Goal: Task Accomplishment & Management: Manage account settings

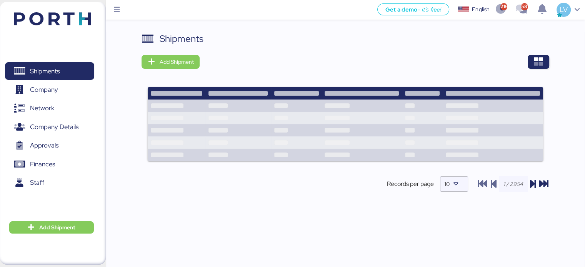
click at [530, 70] on div "Shipments Add Shipment Records per page 10" at bounding box center [345, 118] width 407 height 173
click at [534, 63] on icon "button" at bounding box center [538, 61] width 9 height 9
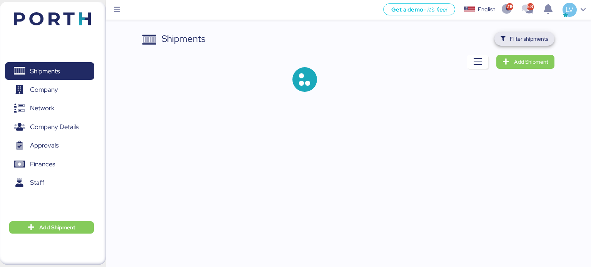
click at [526, 40] on span "Filter shipments" at bounding box center [529, 38] width 38 height 9
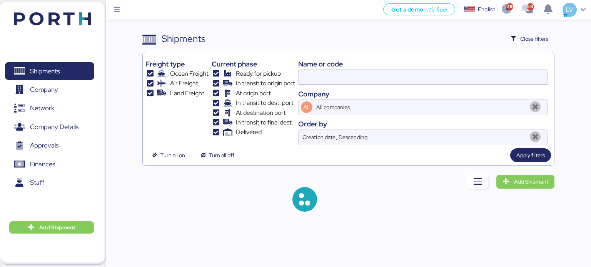
click at [455, 81] on input at bounding box center [423, 77] width 249 height 15
paste input "COSU6427331760"
type input "COSU6427331760"
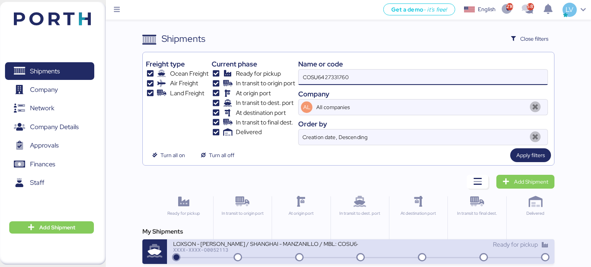
click at [249, 262] on div "LOXSON - HUANG YU / SHANGHAI - MANZANILLO / MBL: COSU6427331760 - HBL: KSSE2508…" at bounding box center [361, 252] width 388 height 25
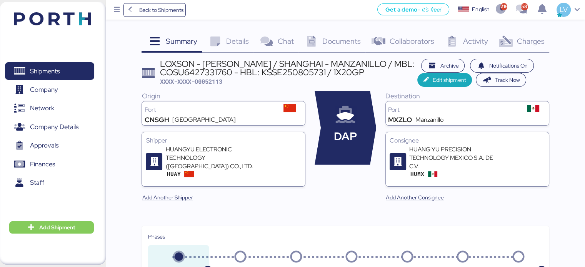
click at [527, 38] on span "Charges" at bounding box center [531, 41] width 28 height 10
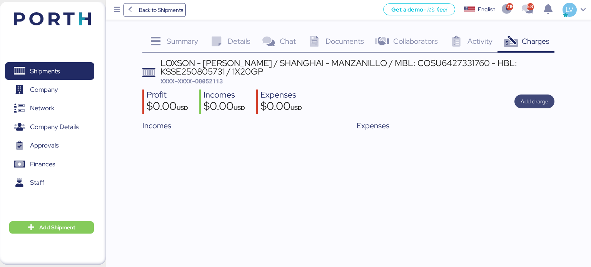
click at [529, 103] on span "Add charge" at bounding box center [535, 101] width 28 height 9
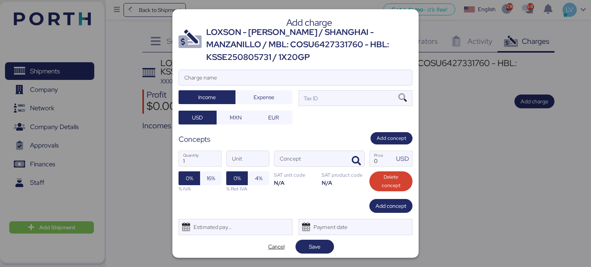
click at [267, 70] on label "Charge name" at bounding box center [296, 78] width 234 height 16
click at [267, 70] on input "Charge name" at bounding box center [295, 77] width 233 height 15
type input "CARGOS LOCALES COSCO"
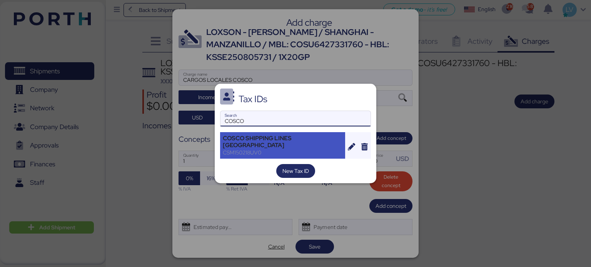
type input "COSCO"
click at [255, 142] on div "COSCO SHIPPING LINES MEXICO" at bounding box center [283, 142] width 120 height 14
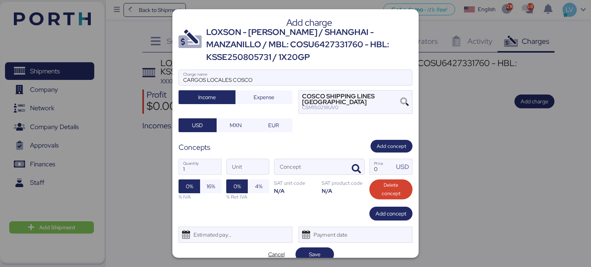
click at [259, 107] on div "CARGOS LOCALES COSCO Charge name Income Expense COSCO SHIPPING LINES MEXICO CSM…" at bounding box center [296, 101] width 234 height 63
click at [259, 102] on span "Expense" at bounding box center [264, 97] width 45 height 11
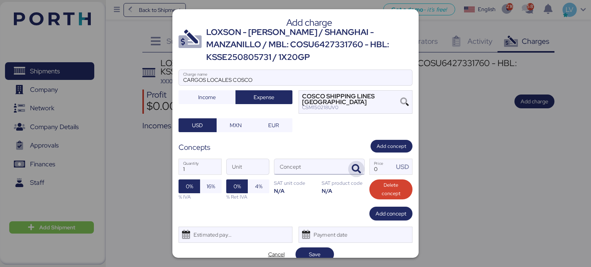
click at [359, 174] on span "button" at bounding box center [356, 169] width 16 height 16
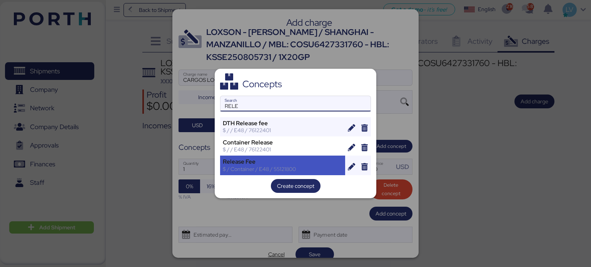
type input "RELE"
click at [309, 170] on div "$ / Container / E48 / 55121800" at bounding box center [283, 169] width 120 height 7
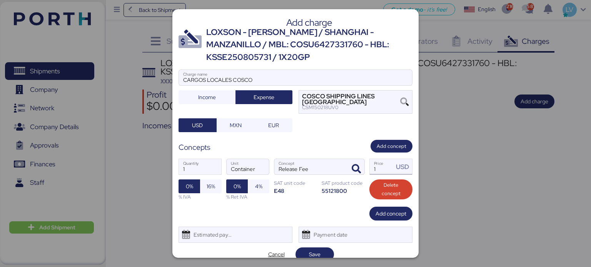
click at [375, 171] on input "1" at bounding box center [382, 166] width 24 height 15
type input "0"
type input "-1"
type input "62"
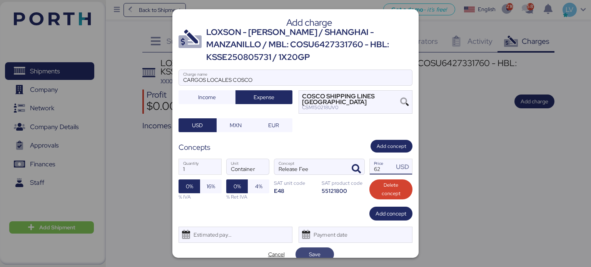
click at [311, 250] on span "Save" at bounding box center [315, 254] width 12 height 9
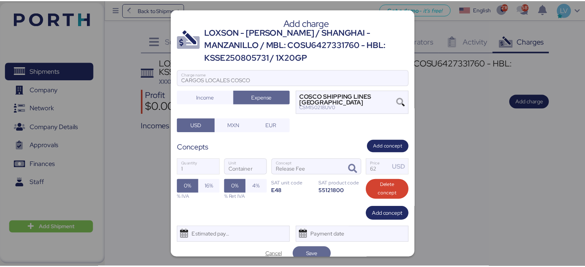
scroll to position [3, 0]
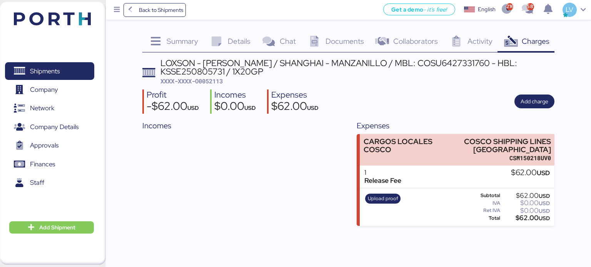
click at [208, 80] on span "XXXX-XXXX-O0052113" at bounding box center [191, 81] width 62 height 8
click at [272, 101] on div "Profit -$62.00 USD Incomes $0.00 USD Expenses $62.00 USD Add charge" at bounding box center [348, 102] width 412 height 24
click at [218, 77] on span "XXXX-XXXX-O0052113" at bounding box center [191, 81] width 62 height 8
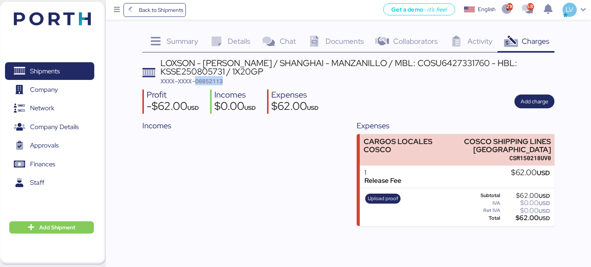
copy span "O0052113"
click at [180, 14] on span "Back to Shipments" at bounding box center [161, 9] width 44 height 9
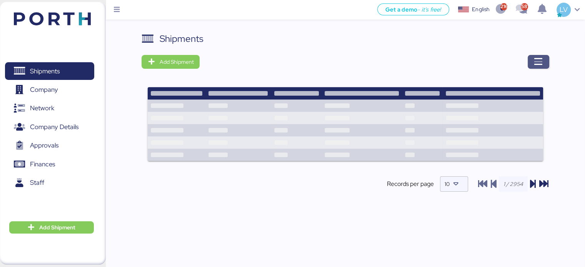
click at [537, 60] on icon "button" at bounding box center [538, 61] width 9 height 9
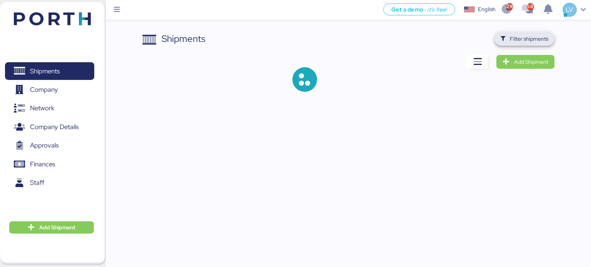
click at [538, 44] on span "Filter shipments" at bounding box center [524, 38] width 48 height 11
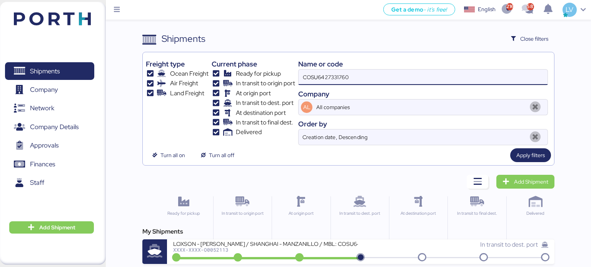
click at [363, 75] on input "COSU6427331760" at bounding box center [423, 77] width 249 height 15
paste input "EMIVCHNSHG018472"
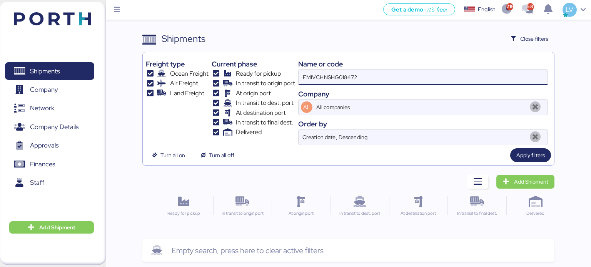
click at [365, 67] on div "Name or code" at bounding box center [423, 64] width 250 height 10
click at [356, 75] on input "EMIVCHNSHG018472" at bounding box center [423, 77] width 249 height 15
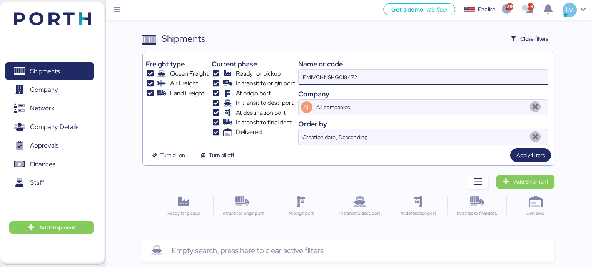
paste input "O0051925 - 166454"
type input "O0051925"
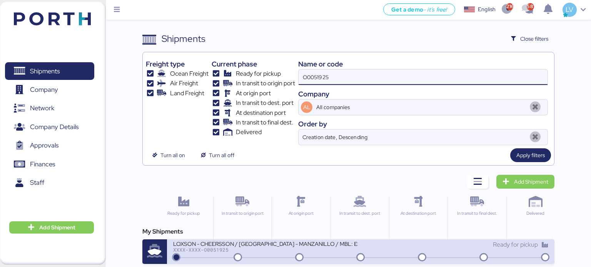
click at [226, 250] on div "XXXX-XXXX-O0051925" at bounding box center [265, 249] width 185 height 5
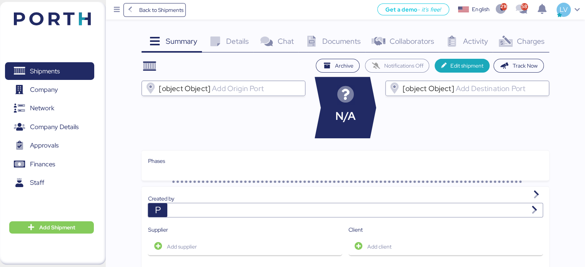
click at [529, 44] on span "Charges" at bounding box center [531, 41] width 28 height 10
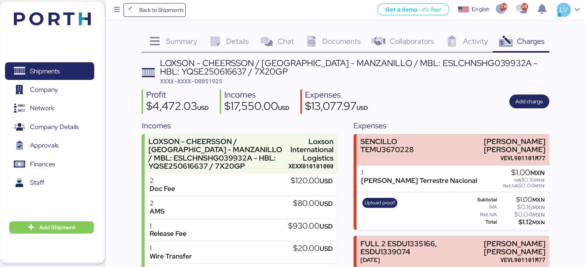
click at [214, 79] on span "XXXX-XXXX-O0051925" at bounding box center [191, 81] width 62 height 8
copy span "O0051925"
click at [149, 12] on span "Back to Shipments" at bounding box center [161, 9] width 44 height 9
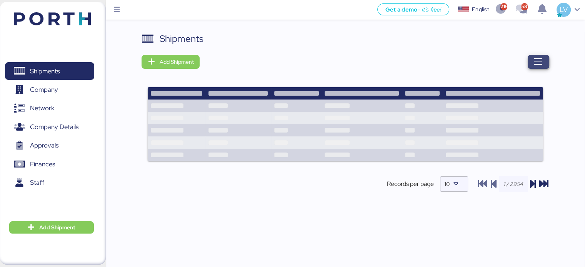
click at [544, 60] on span "button" at bounding box center [539, 62] width 22 height 14
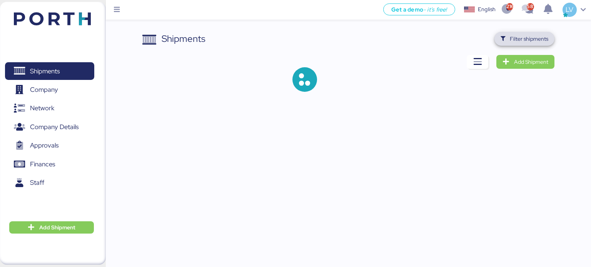
click at [536, 33] on span "Filter shipments" at bounding box center [524, 38] width 48 height 11
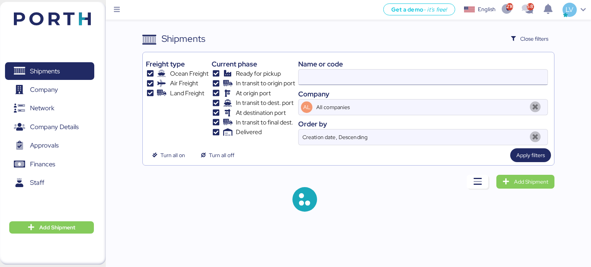
click at [485, 77] on input at bounding box center [423, 77] width 249 height 15
paste input "O0051998"
click at [485, 77] on input "O0051998" at bounding box center [423, 77] width 249 height 15
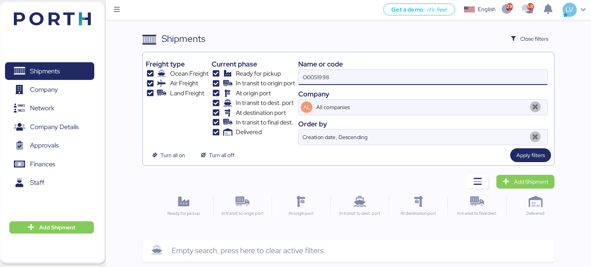
type input "O0051998"
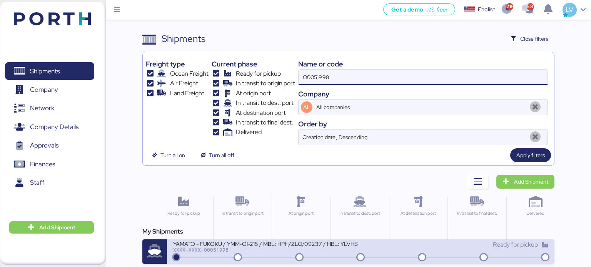
click at [273, 240] on div "YAMATO - FUKOKU / YMM-OI-215 / MBL: HPH/ZLO/09237 / HBL: YLVHS5070513 / LCL XXX…" at bounding box center [361, 252] width 388 height 25
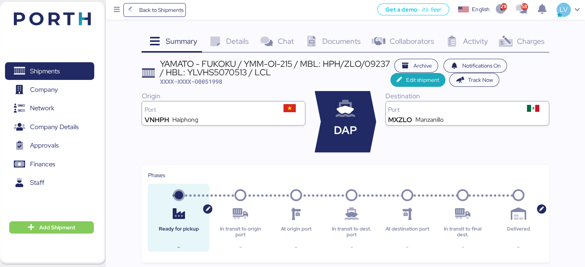
click at [519, 43] on span "Charges" at bounding box center [531, 41] width 28 height 10
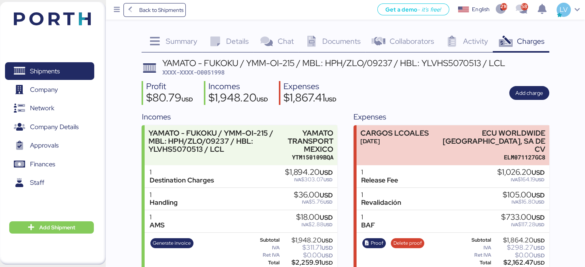
click at [327, 43] on span "Documents" at bounding box center [341, 41] width 38 height 10
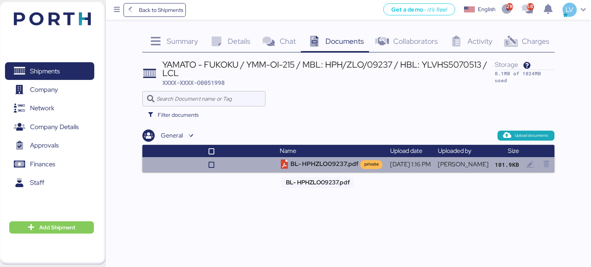
click at [309, 170] on td "BL- HPHZLO09237.pdf private" at bounding box center [332, 164] width 110 height 15
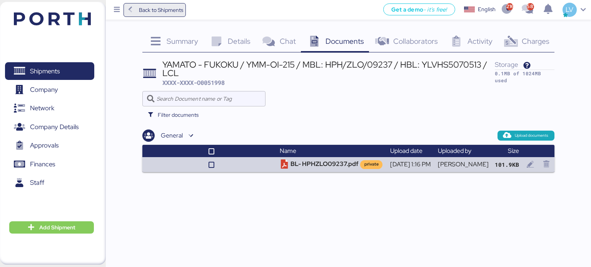
click at [184, 13] on span "Back to Shipments" at bounding box center [154, 10] width 63 height 14
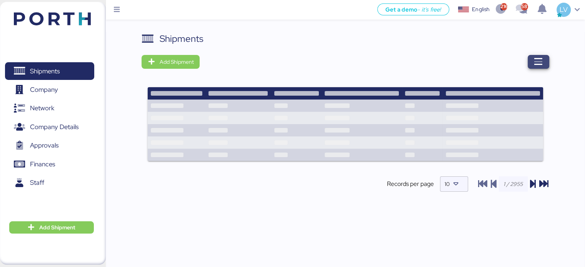
click at [529, 60] on span "button" at bounding box center [539, 62] width 22 height 14
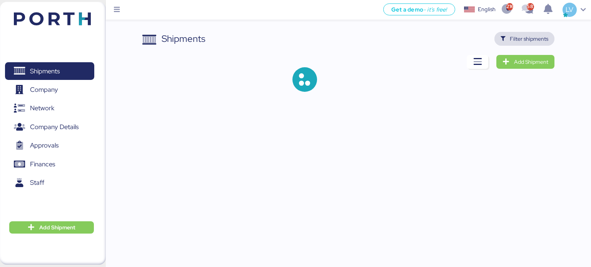
click at [534, 34] on span "Filter shipments" at bounding box center [529, 38] width 38 height 9
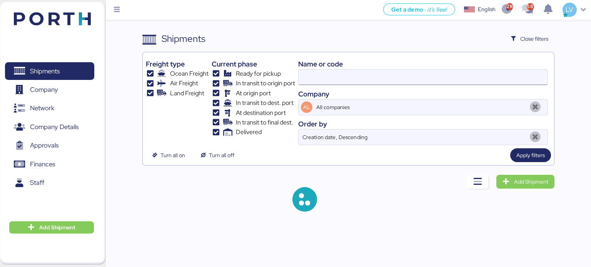
click at [457, 76] on input at bounding box center [423, 77] width 249 height 15
paste input "O0051997"
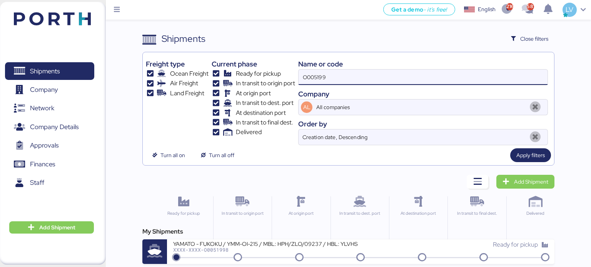
click at [457, 76] on input "O005199" at bounding box center [423, 77] width 249 height 15
paste input "7"
type input "O0051997"
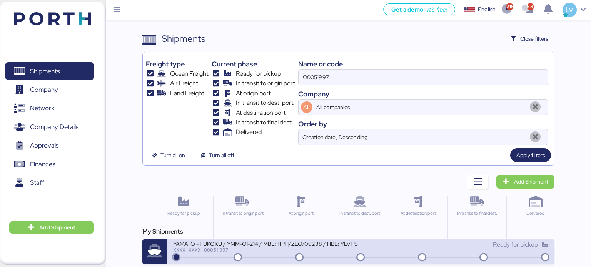
click at [285, 243] on div "YAMATO - FUKOKU / YMM-OI-214 / MBL: HPH/ZLO/09238 / HBL: YLVHS5070502 / LCL" at bounding box center [265, 243] width 185 height 7
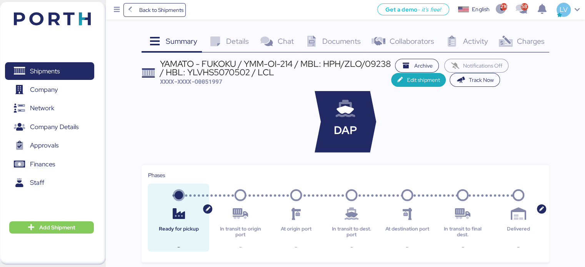
click at [324, 33] on div "Documents 0" at bounding box center [332, 42] width 67 height 21
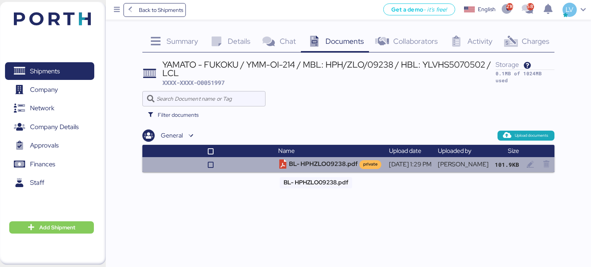
drag, startPoint x: 285, startPoint y: 165, endPoint x: 282, endPoint y: 163, distance: 4.3
drag, startPoint x: 282, startPoint y: 163, endPoint x: 270, endPoint y: 169, distance: 12.7
click at [278, 169] on icon at bounding box center [282, 164] width 9 height 9
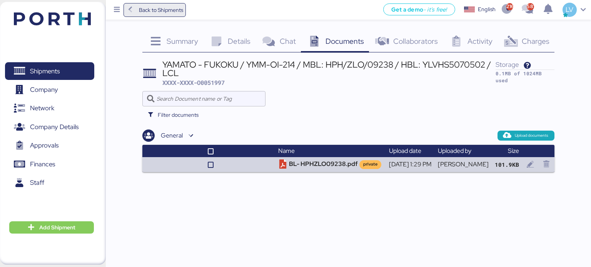
click at [134, 12] on icon at bounding box center [130, 10] width 8 height 7
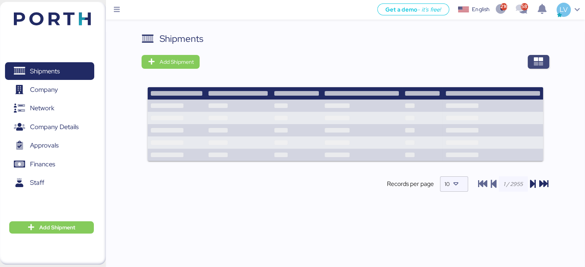
click at [531, 55] on span "button" at bounding box center [539, 62] width 22 height 14
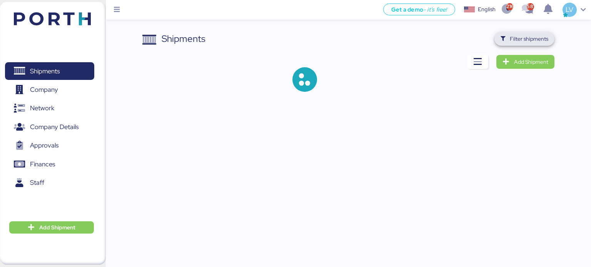
click at [531, 43] on span "Filter shipments" at bounding box center [524, 38] width 48 height 11
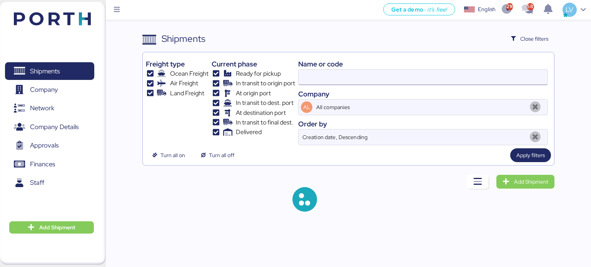
click at [441, 75] on input at bounding box center [423, 77] width 249 height 15
paste input "COSU6425057630"
type input "COSU6425057630"
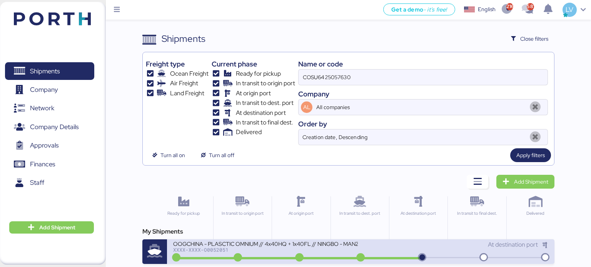
click at [214, 260] on div "OOGCHINA - PLASCTIC OMNIUM // 4x40HQ + 1x40FL // NINGBO - MANZANILLO // HBL: GY…" at bounding box center [361, 252] width 388 height 25
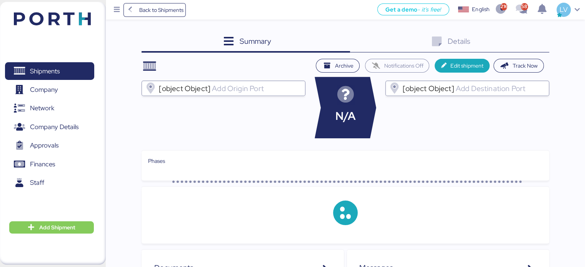
click at [287, 37] on div "Summary 0" at bounding box center [246, 42] width 208 height 21
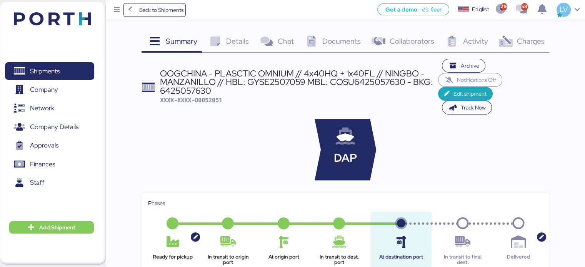
click at [235, 43] on span "Details" at bounding box center [237, 41] width 23 height 10
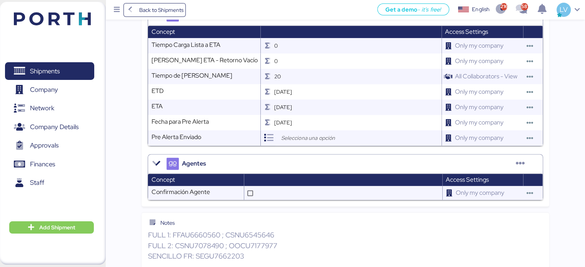
scroll to position [1053, 0]
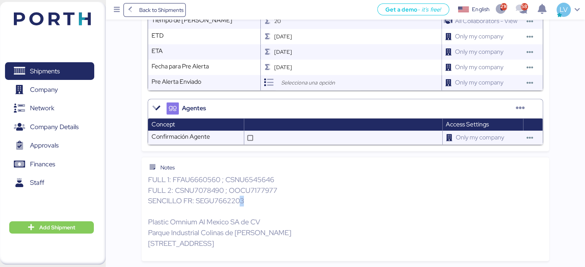
drag, startPoint x: 252, startPoint y: 192, endPoint x: 240, endPoint y: 189, distance: 13.0
click at [240, 189] on p "FULL 1: FFAU6660560 ; CSNU6545646 FULL 2: CSNU7078490 ; OOCU7177977 SENCILLO FR…" at bounding box center [345, 212] width 395 height 74
click at [194, 182] on p "FULL 1: FFAU6660560 ; CSNU6545646 FULL 2: CSNU7078490 ; OOCU7177977 SENCILLO FR…" at bounding box center [345, 212] width 395 height 74
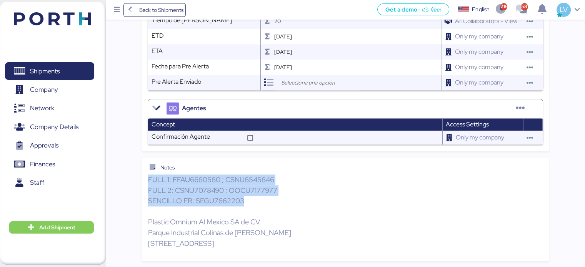
drag, startPoint x: 249, startPoint y: 192, endPoint x: 125, endPoint y: 172, distance: 125.9
copy p "FULL 1: FFAU6660560 ; CSNU6545646 FULL 2: CSNU7078490 ; OOCU7177977 SENCILLO FR…"
click at [242, 175] on p "FULL 1: FFAU6660560 ; CSNU6545646 FULL 2: CSNU7078490 ; OOCU7177977 SENCILLO FR…" at bounding box center [345, 212] width 395 height 74
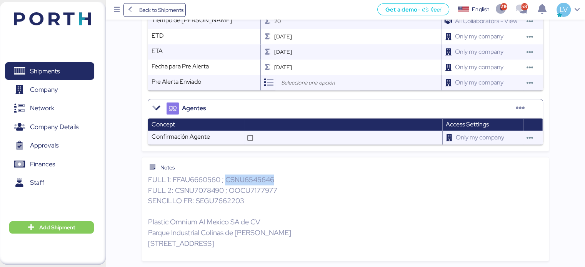
click at [242, 175] on p "FULL 1: FFAU6660560 ; CSNU6545646 FULL 2: CSNU7078490 ; OOCU7177977 SENCILLO FR…" at bounding box center [345, 212] width 395 height 74
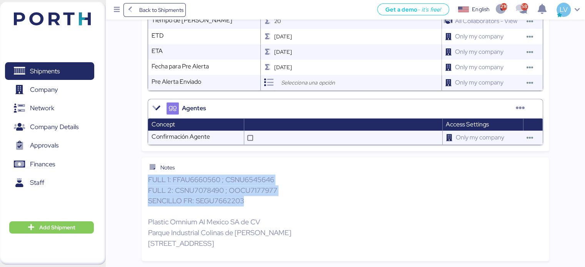
drag, startPoint x: 245, startPoint y: 196, endPoint x: 145, endPoint y: 171, distance: 103.1
click at [145, 171] on div "Notes FULL 1: FFAU6660560 ; CSNU6545646 FULL 2: CSNU7078490 ; OOCU7177977 SENCI…" at bounding box center [345, 209] width 407 height 104
copy p "FULL 1: FFAU6660560 ; CSNU6545646 FULL 2: CSNU7078490 ; OOCU7177977 SENCILLO FR…"
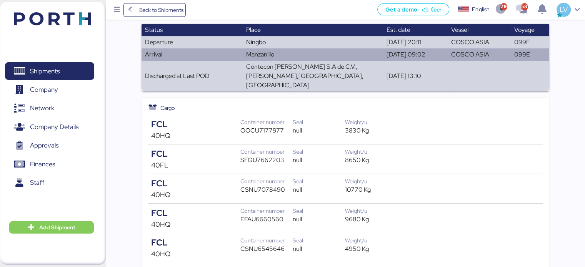
scroll to position [0, 0]
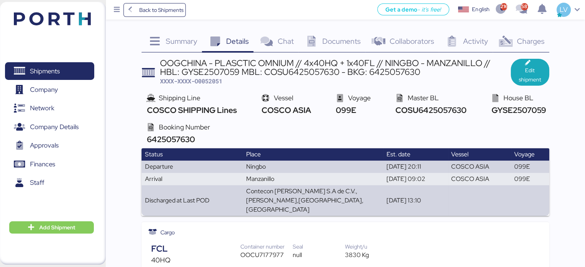
click at [322, 34] on div "Documents 0" at bounding box center [332, 42] width 67 height 21
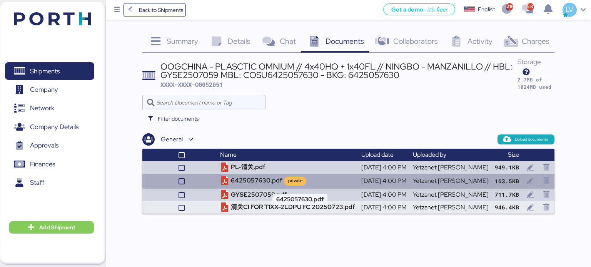
click at [256, 177] on td "6425057630.pdf private" at bounding box center [287, 181] width 141 height 15
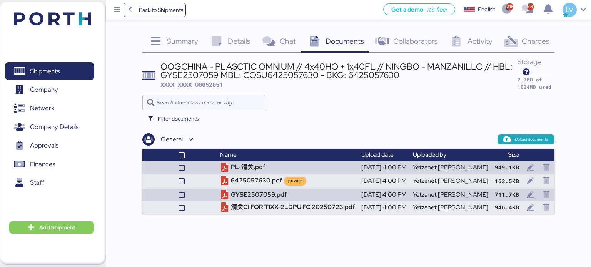
click at [207, 84] on span "XXXX-XXXX-O0052051" at bounding box center [191, 85] width 62 height 8
copy span "O0052051"
click at [166, 10] on span "Back to Shipments" at bounding box center [161, 9] width 44 height 9
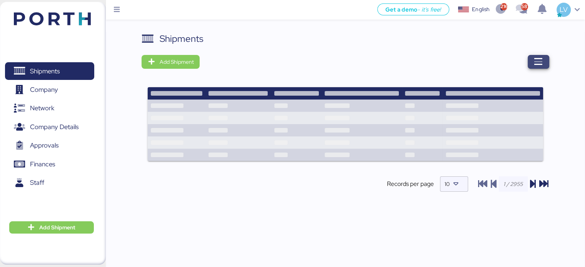
click at [543, 58] on span "button" at bounding box center [539, 62] width 22 height 14
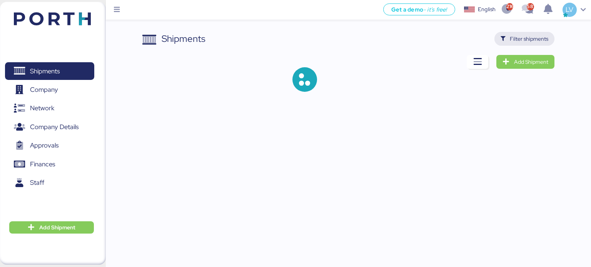
click at [541, 44] on span "Filter shipments" at bounding box center [524, 39] width 60 height 14
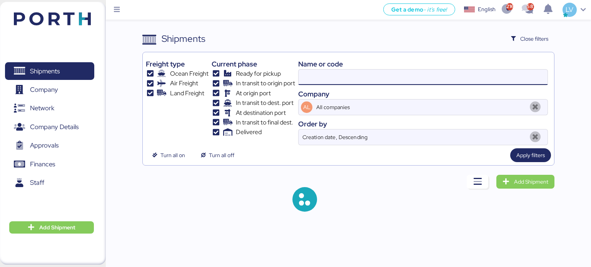
click at [460, 72] on input at bounding box center [423, 77] width 249 height 15
paste input "COSU6427331760"
type input "COSU6427331760"
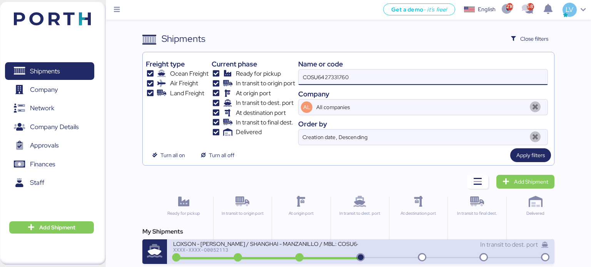
click at [332, 240] on div "LOXSON - [PERSON_NAME] / SHANGHAI - MANZANILLO / MBL: COSU6427331760 - HBL: KSS…" at bounding box center [265, 243] width 185 height 7
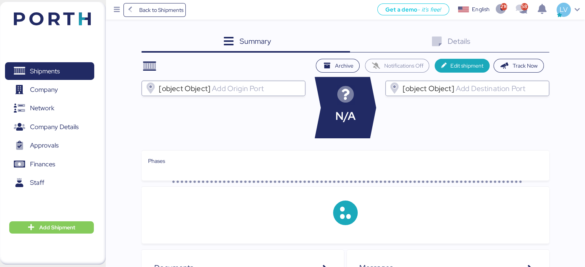
click at [539, 44] on div "Details 0" at bounding box center [449, 42] width 199 height 21
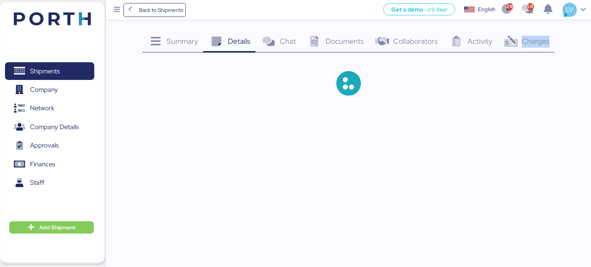
click at [539, 44] on span "Charges" at bounding box center [536, 41] width 28 height 10
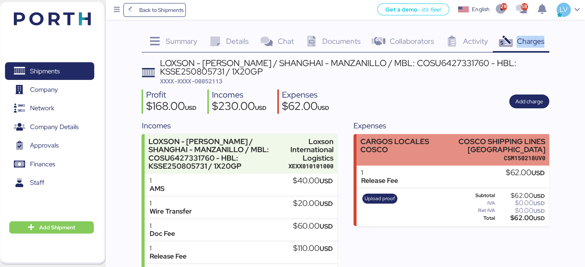
scroll to position [40, 0]
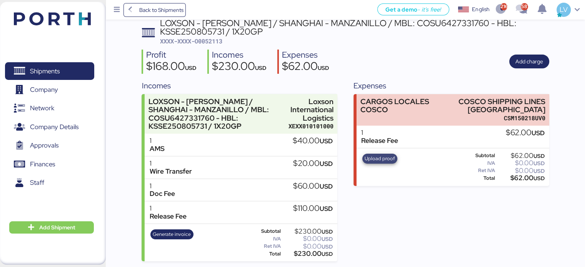
click at [382, 159] on span "Upload proof" at bounding box center [380, 159] width 30 height 8
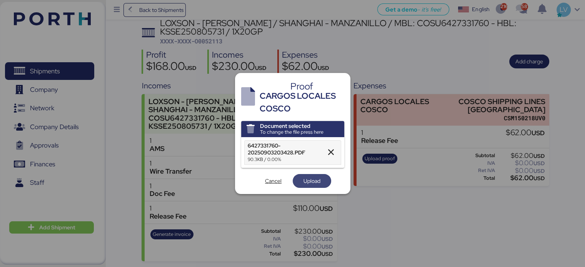
click at [308, 177] on span "Upload" at bounding box center [312, 181] width 17 height 9
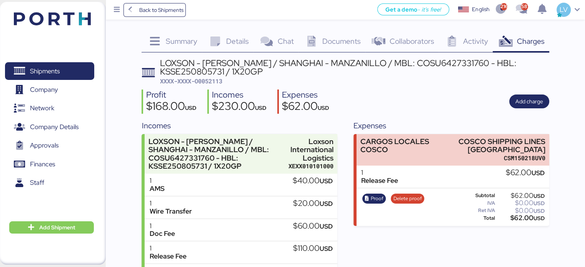
click at [213, 78] on span "XXXX-XXXX-O0052113" at bounding box center [191, 81] width 62 height 8
copy span "O0052113"
click at [163, 9] on span "Back to Shipments" at bounding box center [161, 9] width 44 height 9
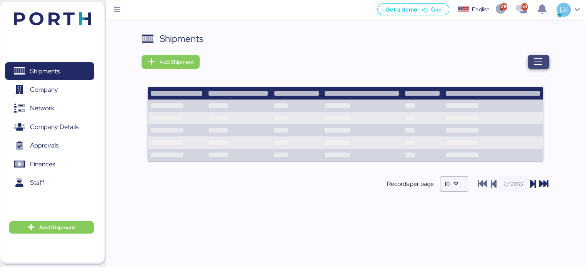
click at [532, 66] on span "button" at bounding box center [539, 62] width 22 height 14
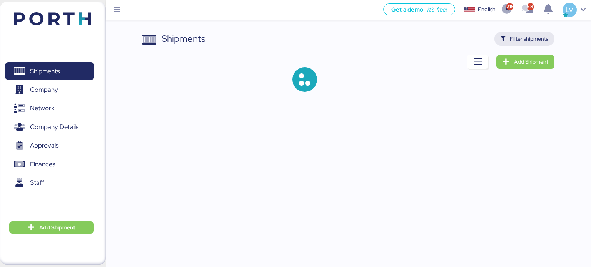
click at [534, 32] on span "Filter shipments" at bounding box center [524, 39] width 60 height 14
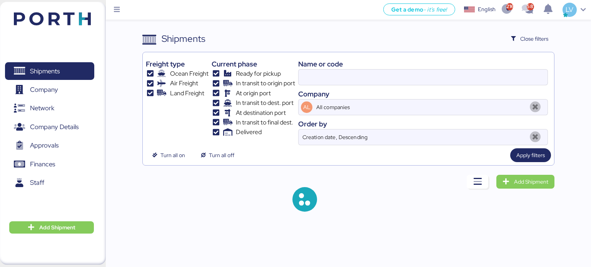
click at [449, 61] on div "Name or code" at bounding box center [423, 64] width 250 height 10
click at [439, 78] on input at bounding box center [423, 77] width 249 height 15
paste input "O0051983"
type input "O0051983"
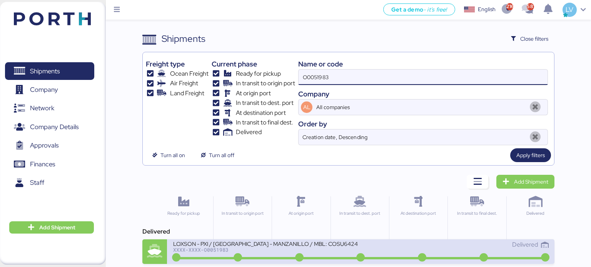
click at [270, 248] on div "XXXX-XXXX-O0051983" at bounding box center [265, 249] width 185 height 5
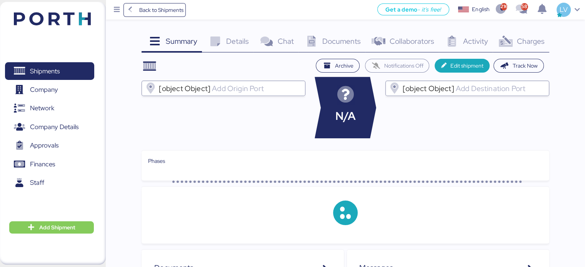
click at [512, 41] on icon at bounding box center [505, 41] width 17 height 11
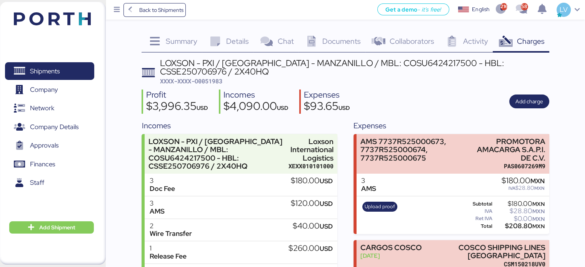
scroll to position [70, 0]
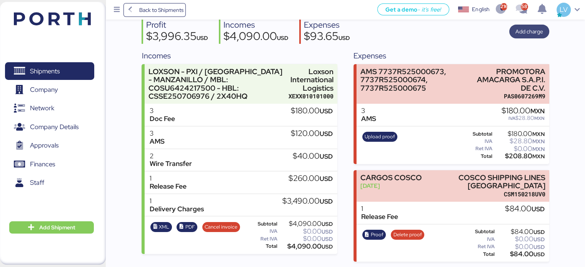
click at [544, 28] on span "Add charge" at bounding box center [529, 32] width 40 height 14
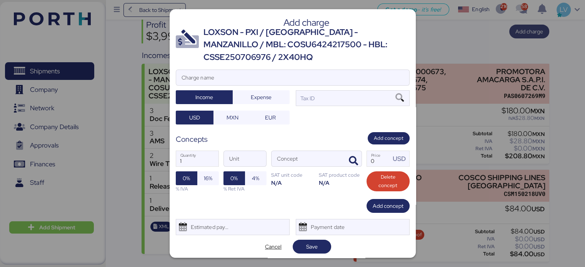
scroll to position [0, 0]
click at [355, 67] on div "Add charge LOXSON - PXI / SHANGHAI - MANZANILLO / MBL: COSU6424217500 - HBL: CS…" at bounding box center [293, 133] width 246 height 249
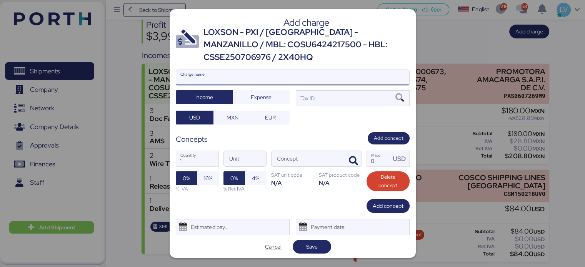
click at [347, 79] on input "Charge name" at bounding box center [292, 77] width 233 height 15
type input "TERRESTRE NACIONAL"
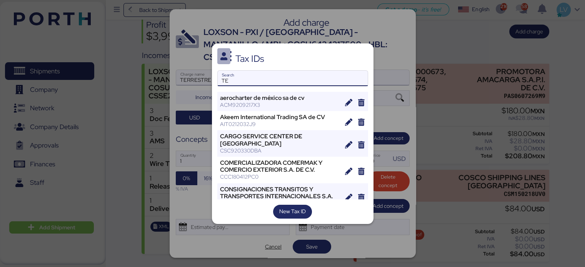
type input "T"
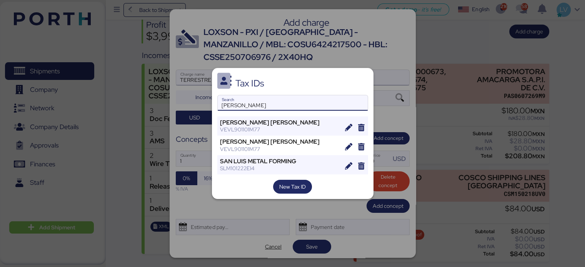
type input "LUIS"
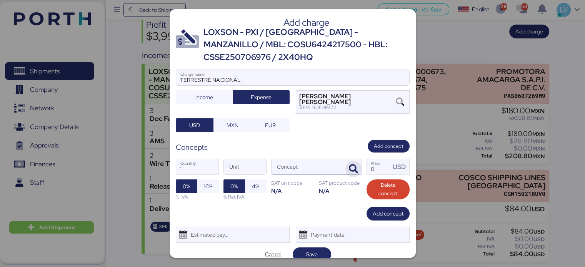
click at [351, 169] on icon "button" at bounding box center [353, 169] width 9 height 9
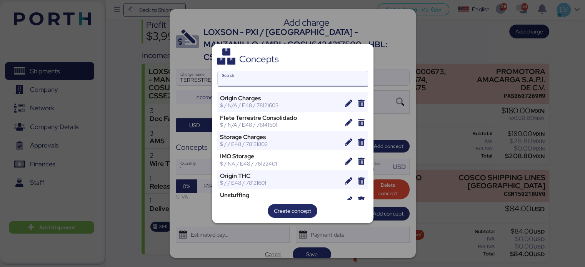
click at [279, 82] on input "Search" at bounding box center [293, 78] width 150 height 15
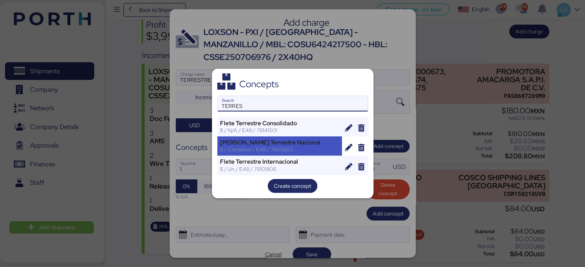
type input "TERRES"
click at [237, 150] on div "$ / Container / E48 / 78101802" at bounding box center [280, 149] width 120 height 7
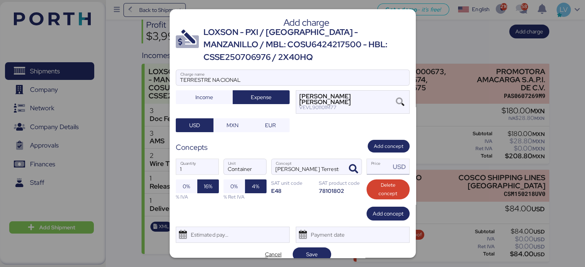
click at [380, 167] on input "Price USD" at bounding box center [379, 166] width 24 height 15
type input "0"
click at [227, 122] on span "MXN" at bounding box center [233, 125] width 12 height 9
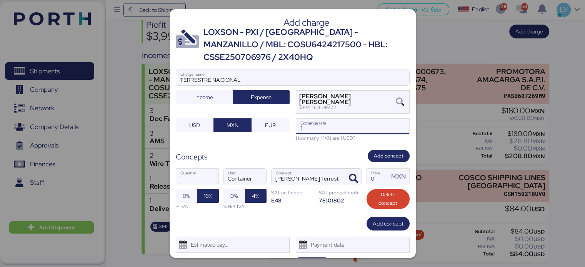
click at [352, 121] on input "1" at bounding box center [352, 126] width 113 height 15
paste input "8.7194"
type input "18.7194"
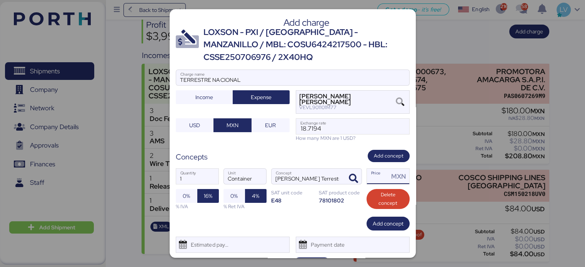
click at [374, 182] on input "Price MXN" at bounding box center [378, 176] width 22 height 15
type input "61000"
click at [384, 222] on span "Add concept" at bounding box center [388, 223] width 31 height 9
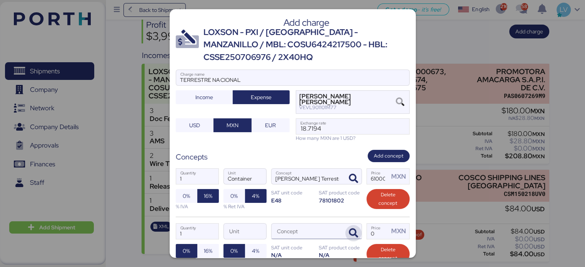
click at [351, 229] on icon "button" at bounding box center [353, 233] width 9 height 9
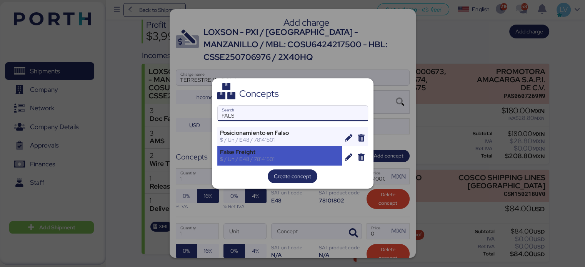
type input "FALS"
click at [275, 155] on div "False Freight" at bounding box center [280, 152] width 120 height 7
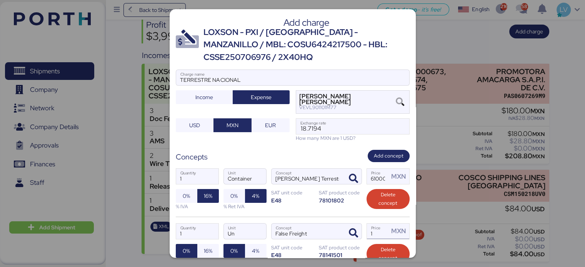
click at [374, 232] on input "1" at bounding box center [378, 231] width 22 height 15
type input "6000"
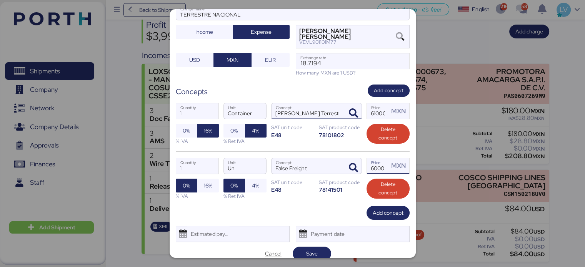
scroll to position [73, 0]
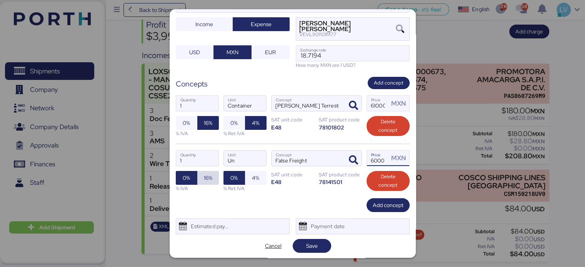
click at [207, 180] on span "16%" at bounding box center [208, 178] width 8 height 9
click at [322, 247] on span "Save" at bounding box center [312, 246] width 38 height 14
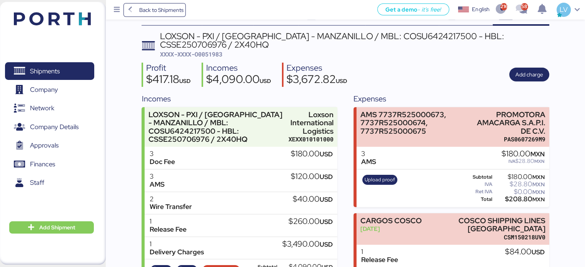
scroll to position [194, 0]
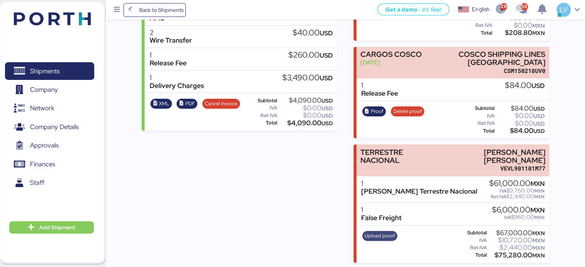
click at [382, 232] on span "Upload proof" at bounding box center [380, 236] width 30 height 8
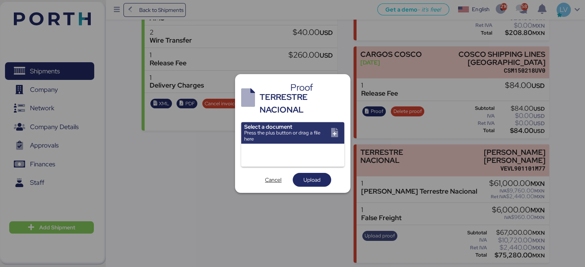
scroll to position [0, 0]
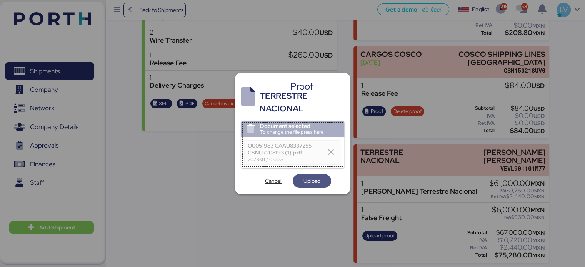
click at [307, 181] on span "Upload" at bounding box center [312, 181] width 17 height 9
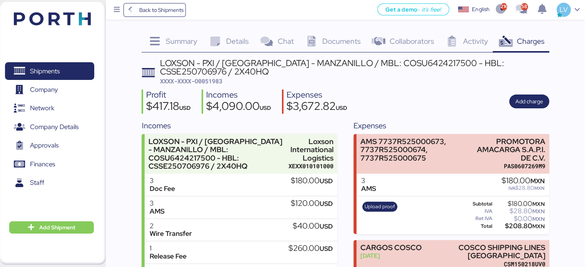
click at [215, 83] on span "XXXX-XXXX-O0051983" at bounding box center [191, 81] width 62 height 8
copy span "O0051983"
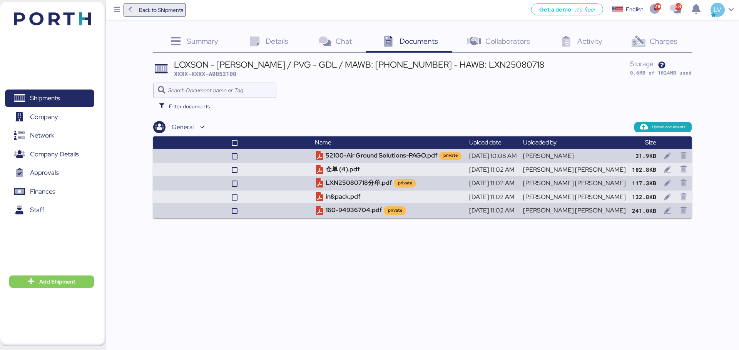
click at [172, 11] on span "Back to Shipments" at bounding box center [161, 9] width 44 height 9
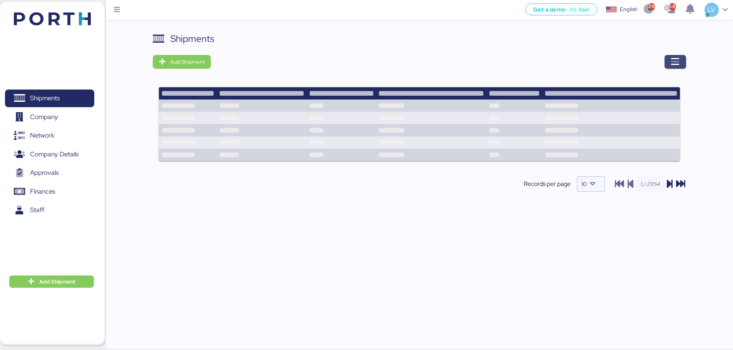
click at [680, 59] on span "button" at bounding box center [675, 62] width 22 height 14
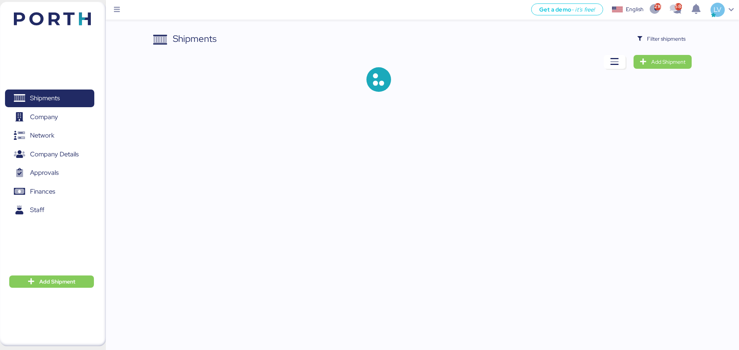
click at [674, 46] on div "Shipments Filter shipments Add Shipment" at bounding box center [422, 68] width 538 height 72
click at [673, 45] on span "Filter shipments" at bounding box center [661, 39] width 60 height 14
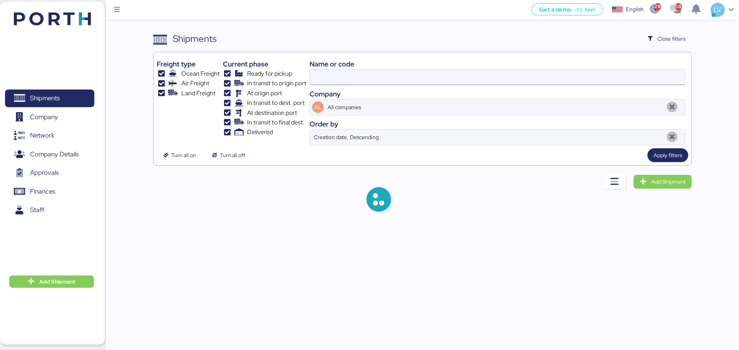
click at [608, 76] on input at bounding box center [497, 77] width 375 height 15
type input "g"
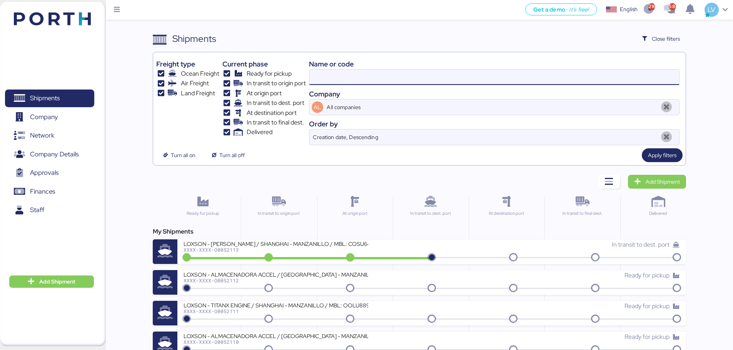
paste input "COSU6425906130"
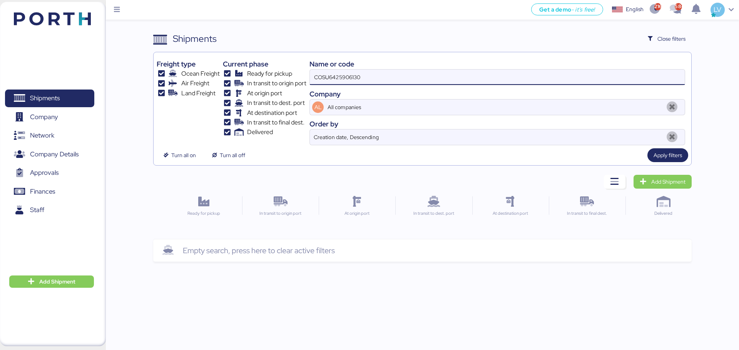
type input "COSU6425906130"
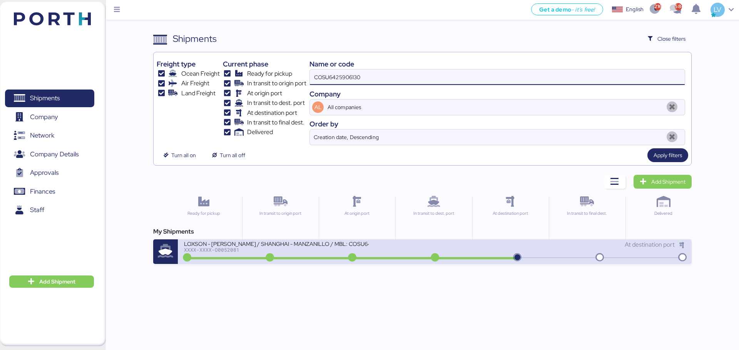
click at [491, 249] on div "At destination port" at bounding box center [560, 244] width 250 height 9
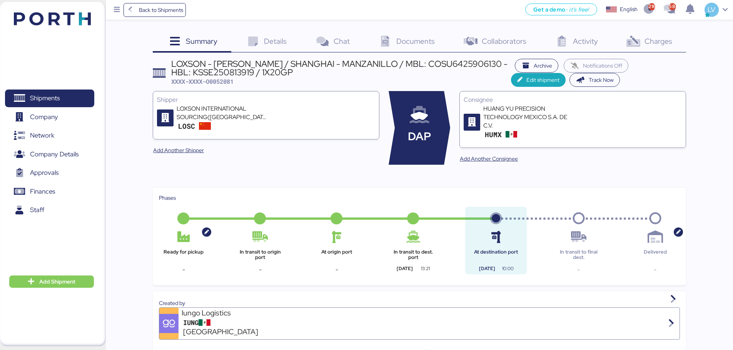
click at [644, 34] on div "Charges 0" at bounding box center [648, 42] width 74 height 21
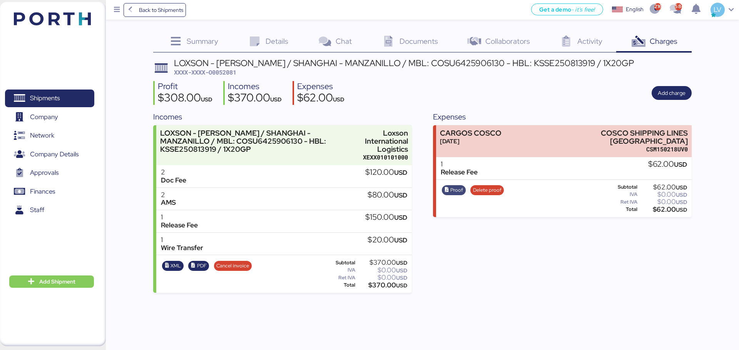
click at [450, 186] on span "Proof" at bounding box center [453, 190] width 19 height 8
click at [142, 5] on span "Back to Shipments" at bounding box center [161, 9] width 44 height 9
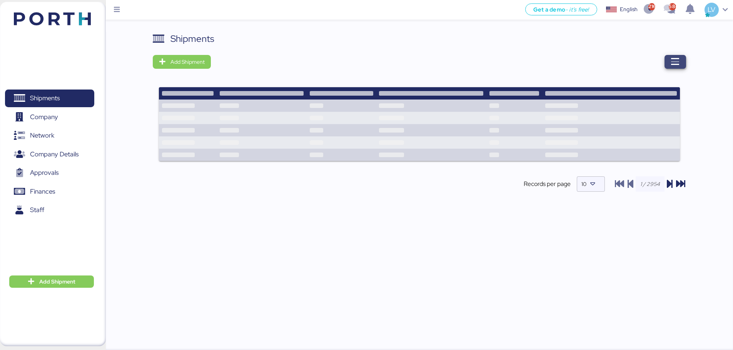
click at [666, 62] on span "button" at bounding box center [675, 62] width 22 height 14
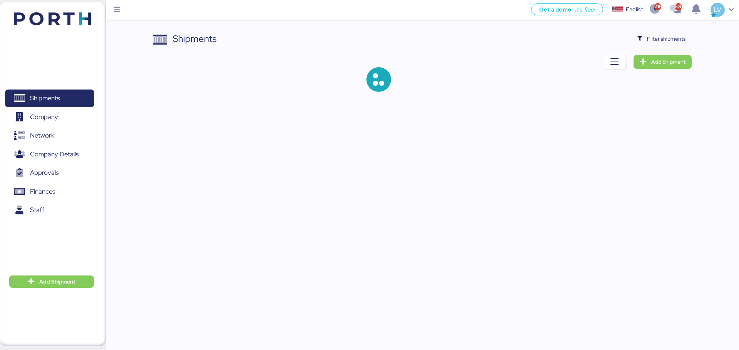
click at [666, 46] on div "Shipments Filter shipments Add Shipment" at bounding box center [422, 68] width 538 height 72
click at [666, 45] on span "Filter shipments" at bounding box center [661, 39] width 60 height 14
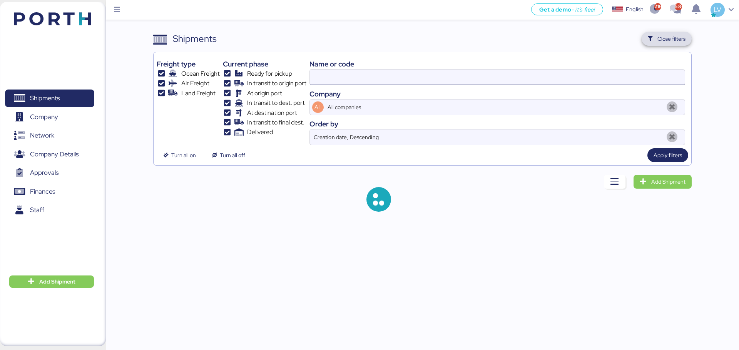
drag, startPoint x: 666, startPoint y: 45, endPoint x: 616, endPoint y: 74, distance: 57.7
click at [616, 74] on div "Shipments Close filters Freight type Ocean Freight Air Freight Land Freight Cur…" at bounding box center [422, 99] width 538 height 134
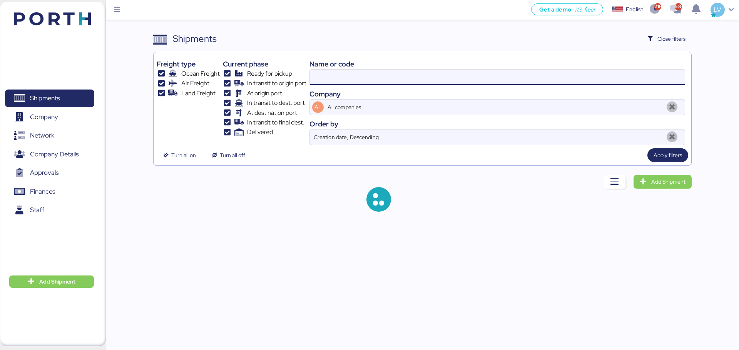
drag, startPoint x: 616, startPoint y: 74, endPoint x: 584, endPoint y: 77, distance: 32.1
click at [584, 77] on input at bounding box center [497, 77] width 375 height 15
paste input "O0052086"
type input "O0052086"
click at [454, 207] on div at bounding box center [378, 199] width 450 height 49
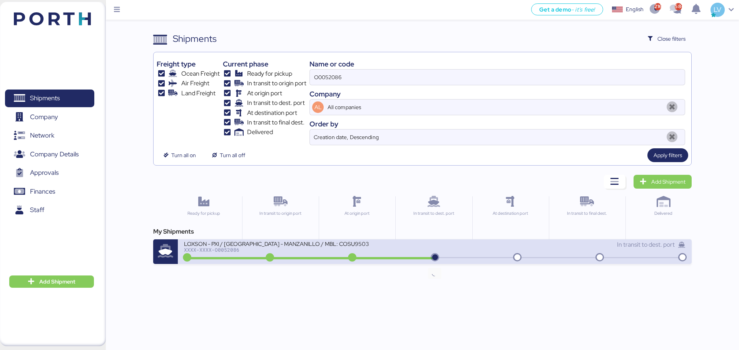
click at [434, 254] on icon at bounding box center [434, 258] width 37 height 8
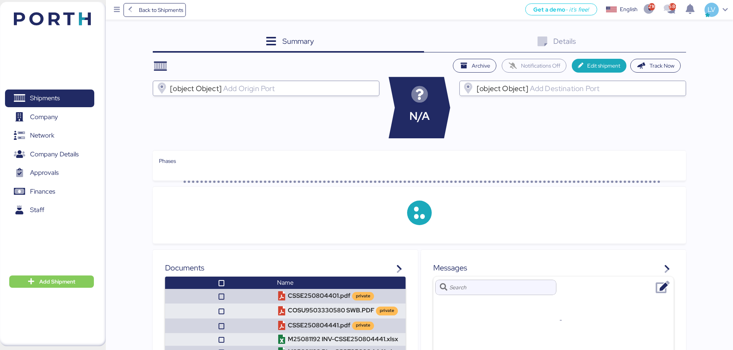
click at [659, 43] on div "Details 0" at bounding box center [555, 42] width 262 height 21
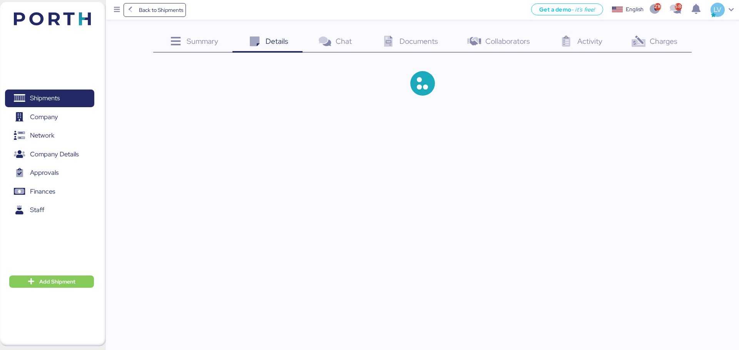
click at [659, 44] on span "Charges" at bounding box center [663, 41] width 28 height 10
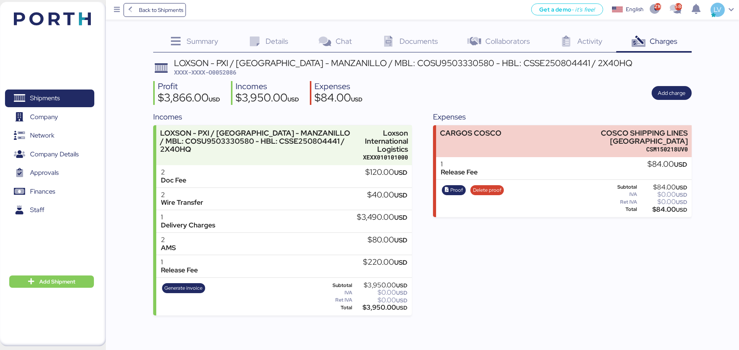
click at [659, 45] on span "Charges" at bounding box center [663, 41] width 28 height 10
click at [155, 2] on div "Back to Shipments Get a demo - it’s free! Get a demo English Inglés English 216…" at bounding box center [422, 10] width 633 height 20
click at [162, 11] on span "Back to Shipments" at bounding box center [161, 9] width 44 height 9
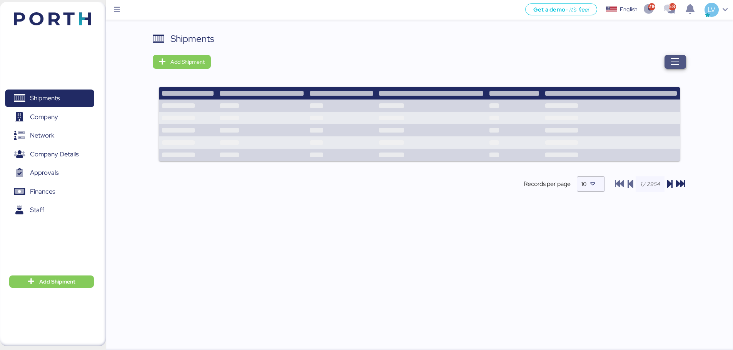
click at [674, 60] on icon "button" at bounding box center [675, 61] width 9 height 9
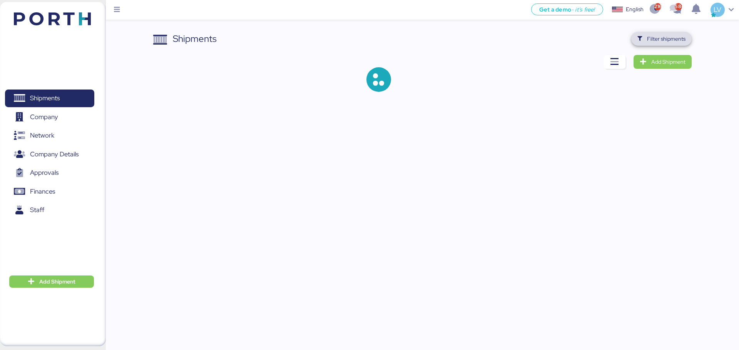
click at [646, 39] on span "Filter shipments" at bounding box center [661, 38] width 48 height 11
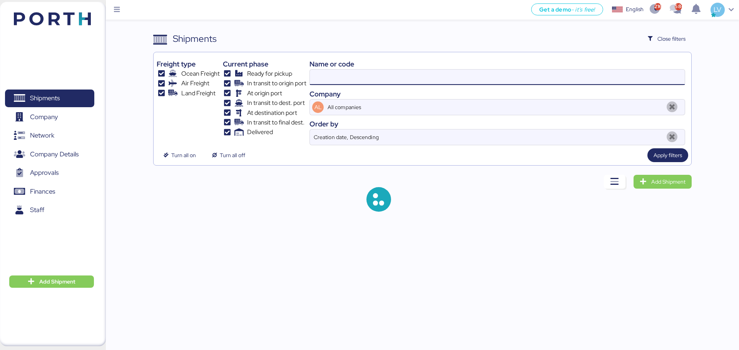
click at [401, 77] on input at bounding box center [497, 77] width 375 height 15
paste input "COSU6427331760"
click at [401, 77] on input "COSU6427331760" at bounding box center [497, 77] width 375 height 15
type input "COSU6427331760"
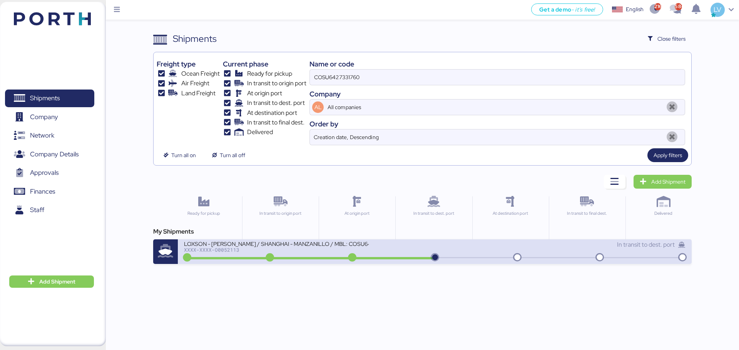
click at [328, 242] on div "LOXSON - [PERSON_NAME] / SHANGHAI - MANZANILLO / MBL: COSU6427331760 - HBL: KSS…" at bounding box center [276, 243] width 185 height 7
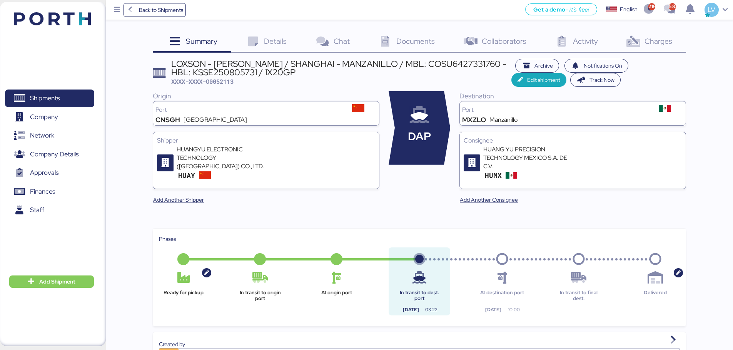
copy div "COSU6427331760"
click at [202, 80] on span "XXXX-XXXX-O0052113" at bounding box center [202, 82] width 62 height 8
click at [225, 80] on span "XXXX-XXXX-O0052113" at bounding box center [202, 82] width 62 height 8
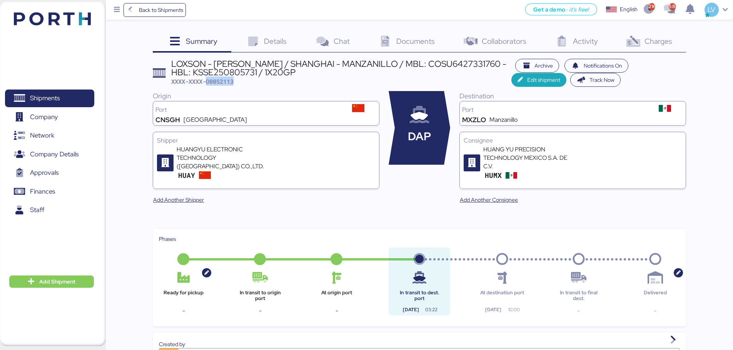
click at [225, 80] on span "XXXX-XXXX-O0052113" at bounding box center [202, 82] width 62 height 8
copy span "O0052113"
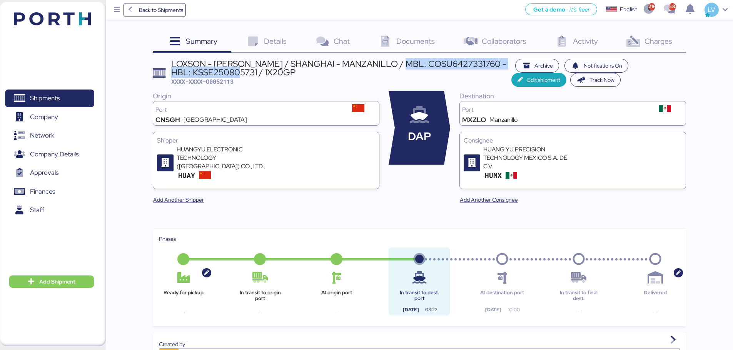
drag, startPoint x: 403, startPoint y: 63, endPoint x: 240, endPoint y: 71, distance: 162.9
click at [240, 71] on div "LOXSON - [PERSON_NAME] / SHANGHAI - MANZANILLO / MBL: COSU6427331760 - HBL: KSS…" at bounding box center [341, 68] width 340 height 17
copy div "COSU6427331760 - HBL: KSSE250805731"
click at [457, 65] on div "LOXSON - [PERSON_NAME] / SHANGHAI - MANZANILLO / MBL: COSU6427331760 - HBL: KSS…" at bounding box center [341, 68] width 340 height 17
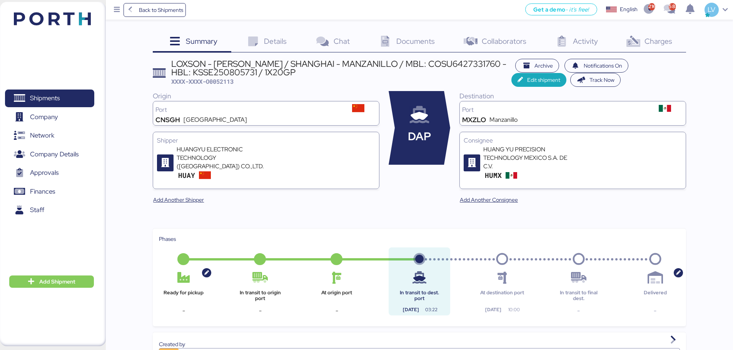
click at [212, 45] on span "Summary" at bounding box center [202, 41] width 32 height 10
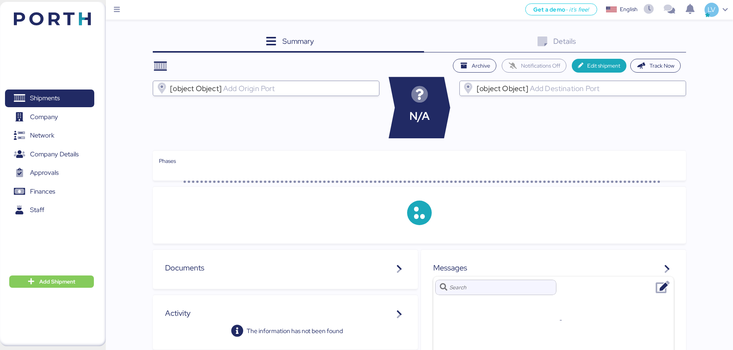
click at [193, 37] on div "Summary 0" at bounding box center [288, 42] width 271 height 21
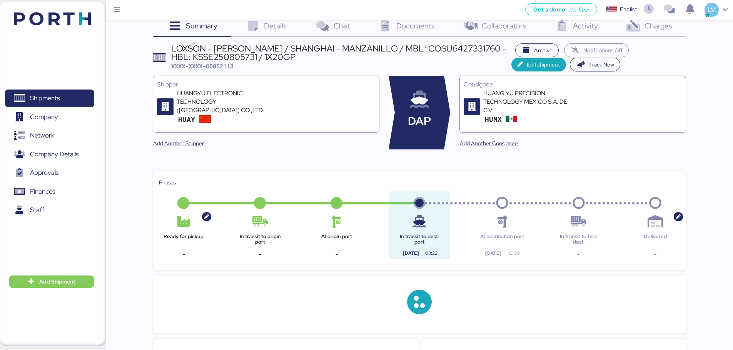
scroll to position [17, 0]
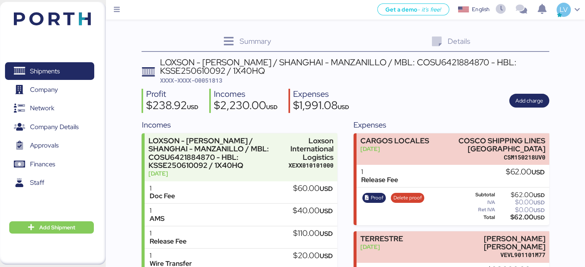
click at [60, 12] on img at bounding box center [52, 18] width 77 height 13
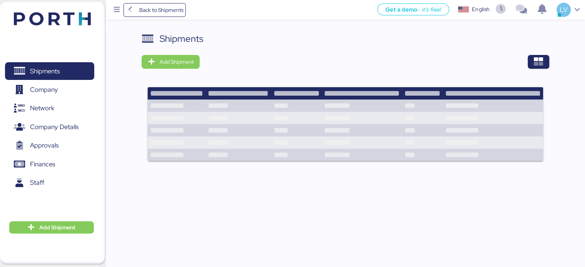
click at [524, 60] on div at bounding box center [377, 62] width 344 height 14
click at [536, 60] on icon "button" at bounding box center [538, 61] width 9 height 9
click at [532, 37] on div "Shipments" at bounding box center [345, 39] width 407 height 14
click at [534, 62] on icon "button" at bounding box center [538, 61] width 9 height 9
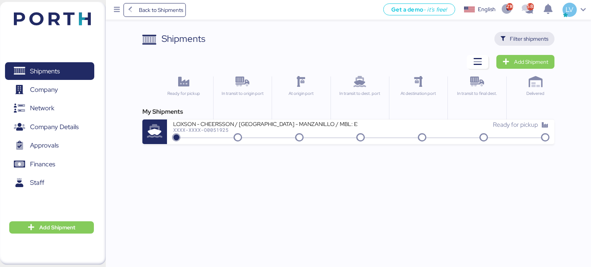
click at [551, 42] on span "Filter shipments" at bounding box center [524, 39] width 60 height 14
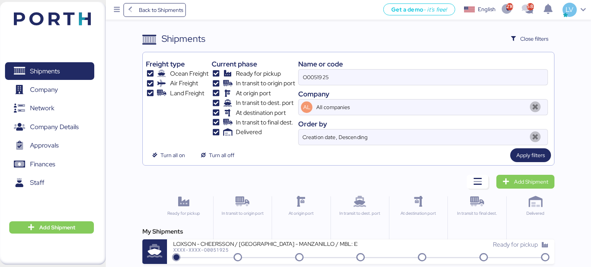
click at [458, 88] on div "Name or code O0051925 Company AL All companies Order by Creation date, Descendi…" at bounding box center [423, 100] width 250 height 90
click at [460, 73] on input "O0051925" at bounding box center [423, 77] width 249 height 15
paste input "HDMUTYOM42532400"
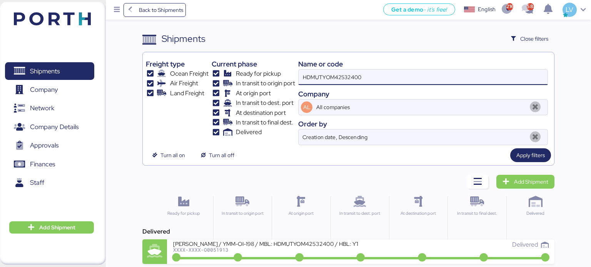
type input "HDMUTYOM42532400"
click at [300, 238] on div "At origin port" at bounding box center [301, 224] width 58 height 55
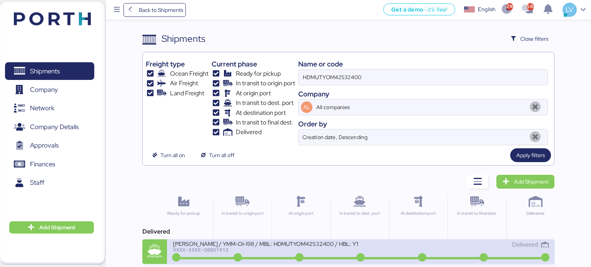
click at [300, 244] on div "YAMATO - YAMAGUCHI / YMM-OI-198 / MBL: HDMUTYOM42532400 / HBL: YTJNUM012786 / F…" at bounding box center [265, 243] width 185 height 7
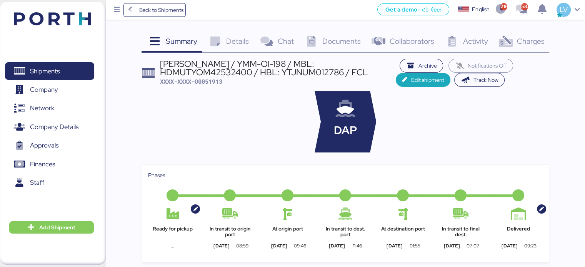
click at [543, 40] on span "Charges" at bounding box center [531, 41] width 28 height 10
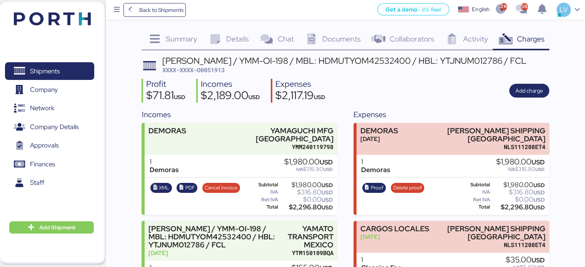
scroll to position [3, 0]
click at [210, 86] on div "YAMATO - YAMAGUCHI / YMM-OI-198 / MBL: HDMUTYOM42532400 / HBL: YTJNUM012786 / F…" at bounding box center [345, 256] width 407 height 400
click at [211, 73] on span "XXXX-XXXX-O0051913" at bounding box center [193, 70] width 62 height 8
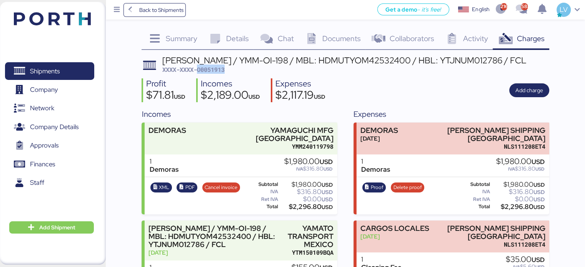
copy span "O0051913"
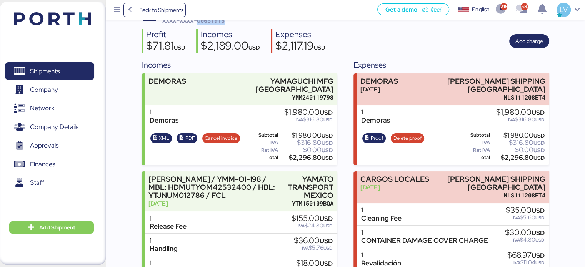
scroll to position [0, 0]
